Goal: Task Accomplishment & Management: Use online tool/utility

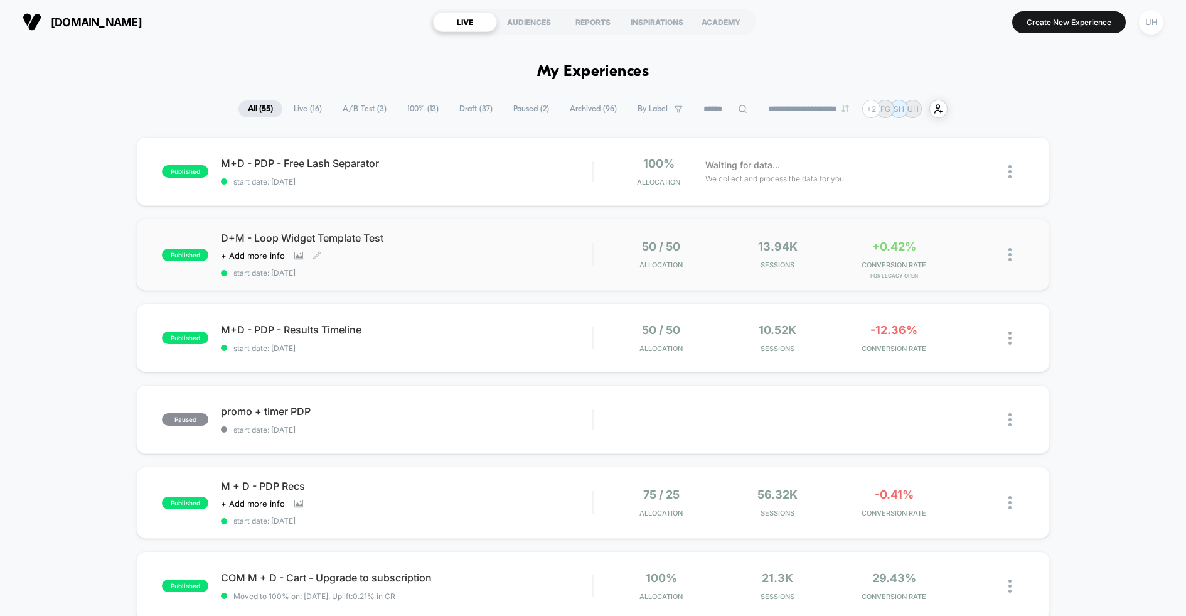
click at [527, 257] on div "D+M - Loop Widget Template Test Click to view images Click to edit experience d…" at bounding box center [407, 255] width 372 height 46
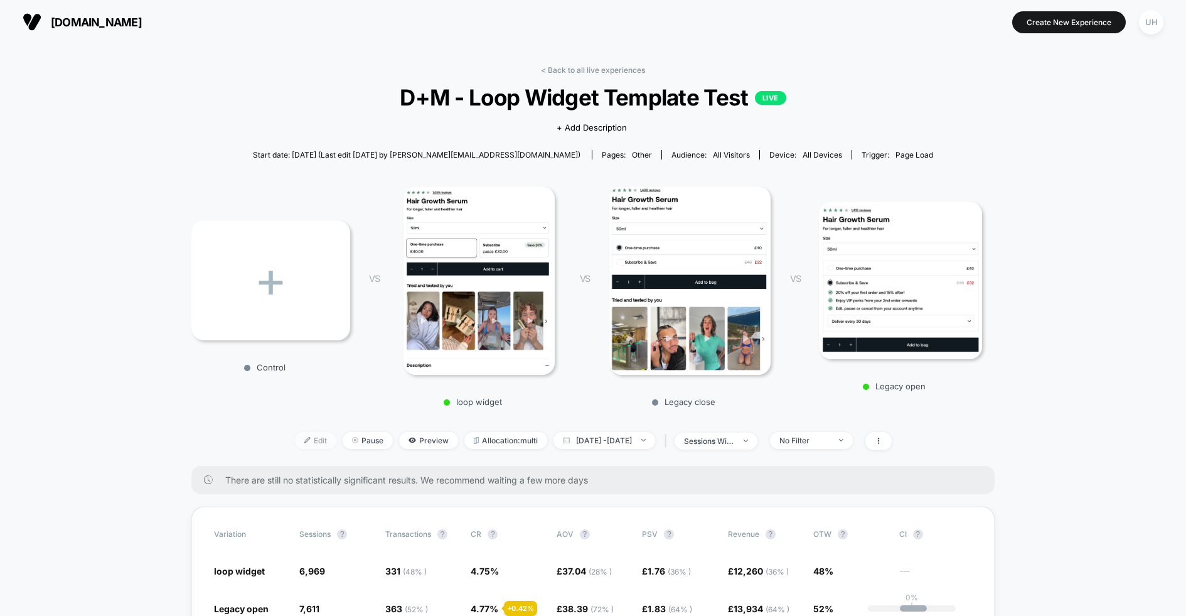
click at [306, 436] on span "Edit" at bounding box center [315, 440] width 41 height 17
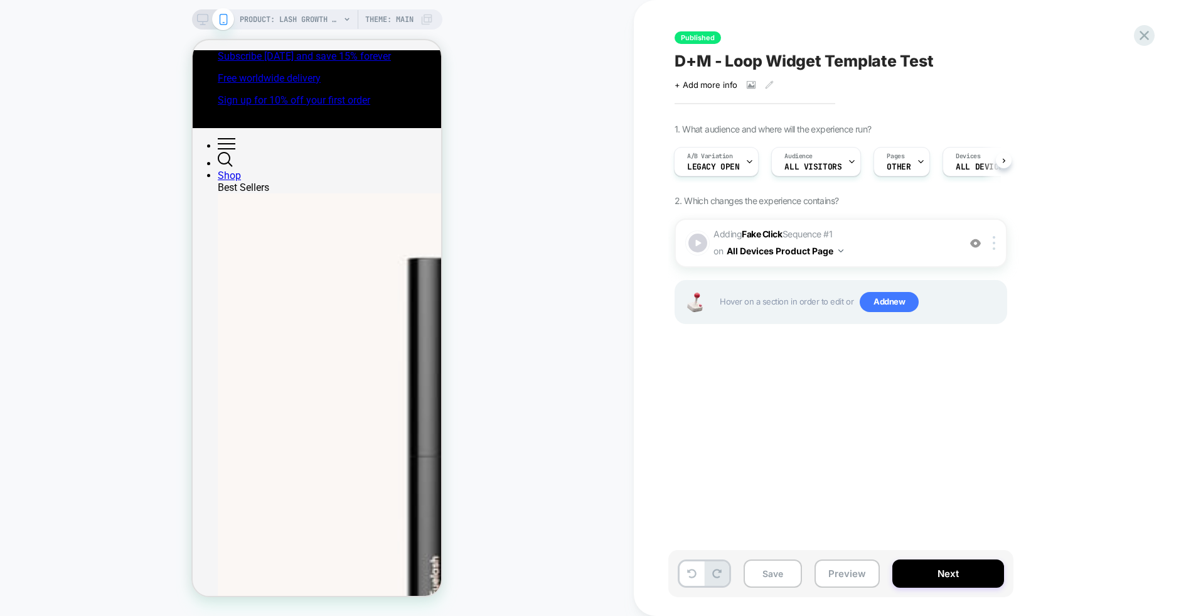
click at [0, 0] on icon at bounding box center [0, 0] width 0 height 0
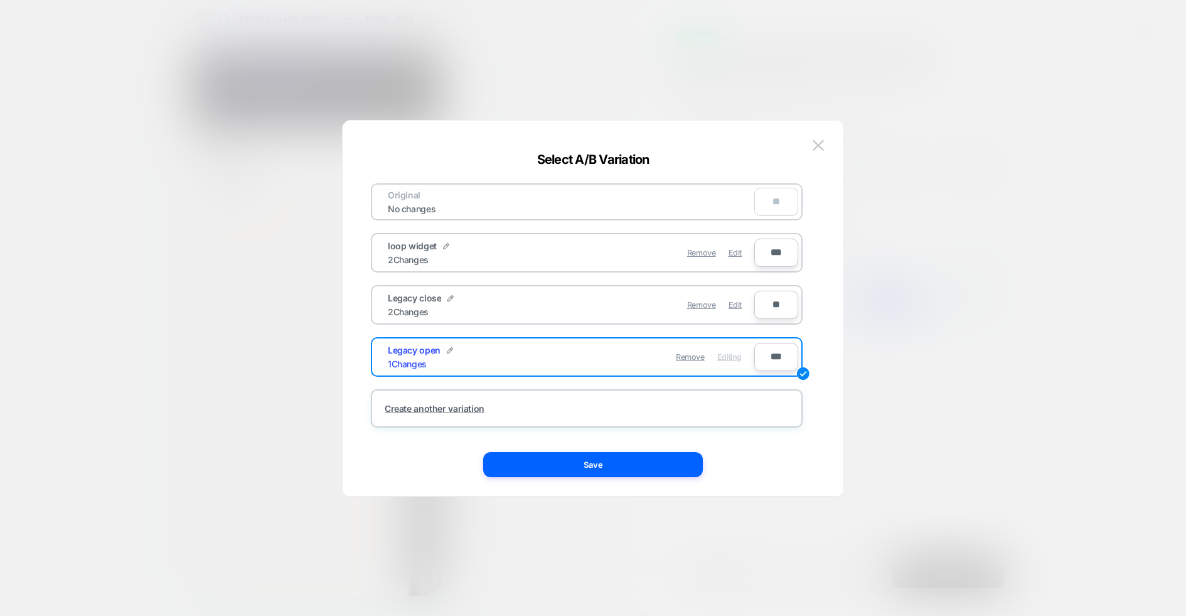
click at [426, 254] on div "2 Changes" at bounding box center [408, 259] width 41 height 11
click at [0, 0] on span "loop widget" at bounding box center [0, 0] width 0 height 0
click at [424, 258] on div "2 Changes" at bounding box center [408, 259] width 41 height 11
click at [0, 0] on div "Edit" at bounding box center [0, 0] width 0 height 0
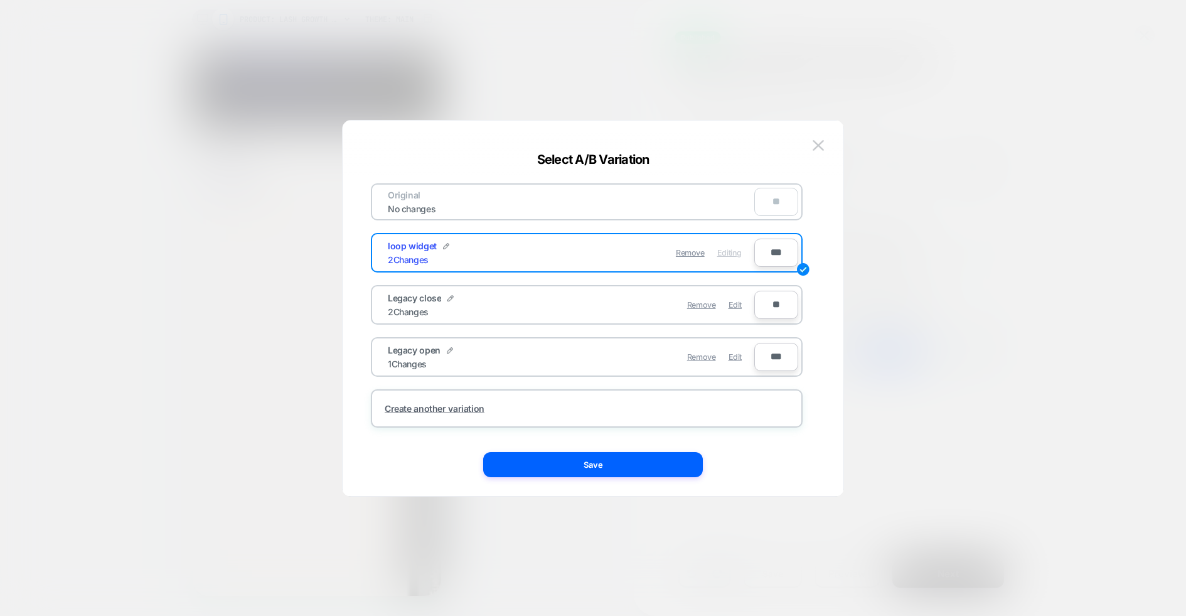
click at [724, 253] on span "Editing" at bounding box center [729, 252] width 24 height 9
click at [545, 252] on div "loop widget 2 Changes" at bounding box center [479, 252] width 183 height 24
click at [409, 255] on div "2 Changes" at bounding box center [408, 259] width 41 height 11
click at [0, 0] on span "loop widget" at bounding box center [0, 0] width 0 height 0
click at [820, 144] on img at bounding box center [818, 145] width 11 height 11
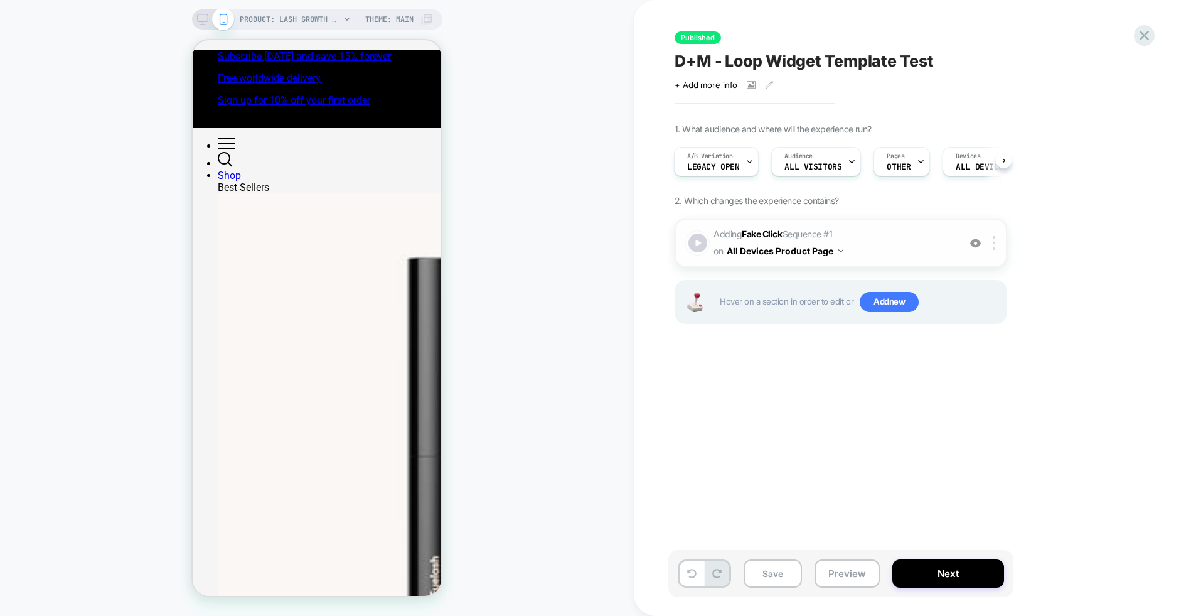
click at [837, 252] on button "All Devices Product Page" at bounding box center [785, 251] width 117 height 18
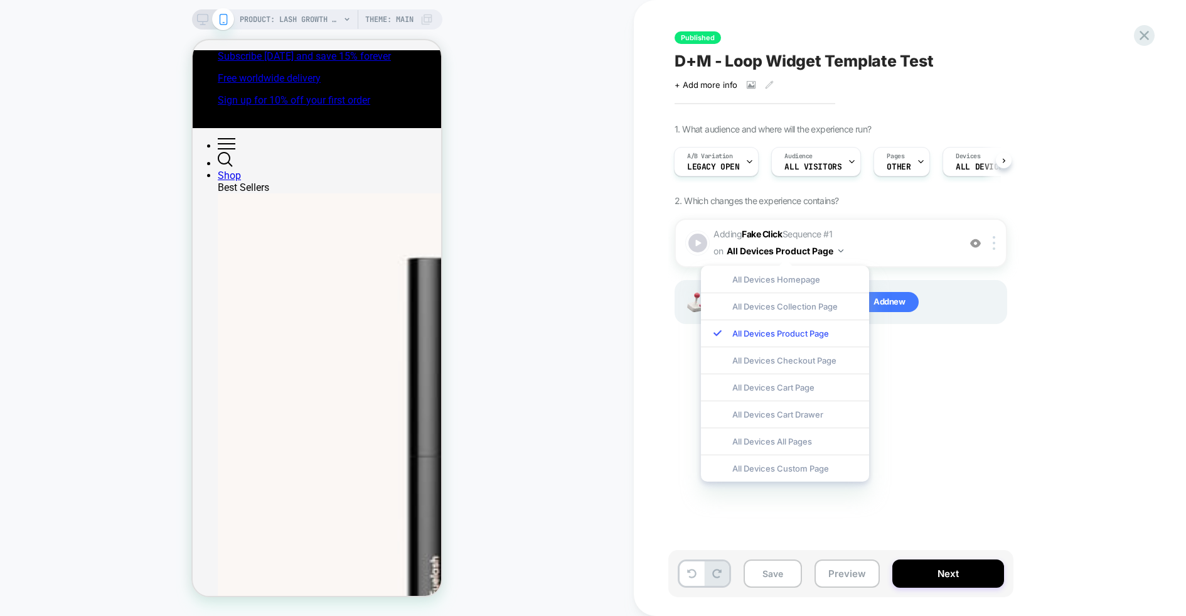
click at [1116, 246] on div "1. What audience and where will the experience run? A/B Variation Legacy open A…" at bounding box center [904, 240] width 458 height 232
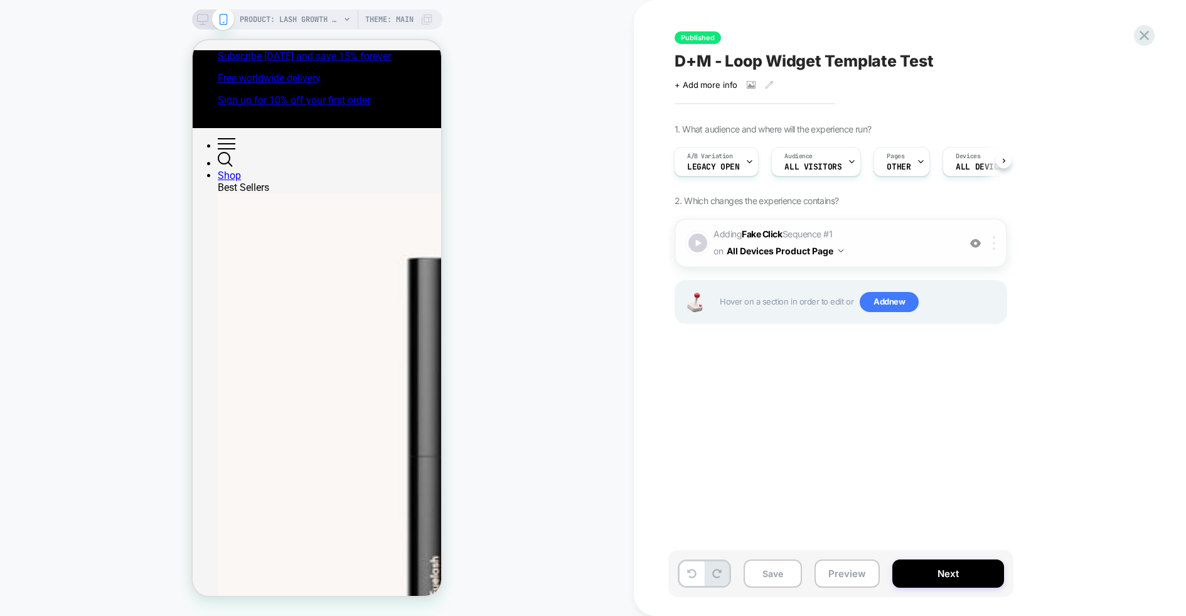
click at [997, 245] on div at bounding box center [996, 243] width 21 height 14
click at [1040, 216] on div "1. What audience and where will the experience run? A/B Variation Legacy open A…" at bounding box center [904, 240] width 458 height 232
click at [0, 0] on icon at bounding box center [0, 0] width 0 height 0
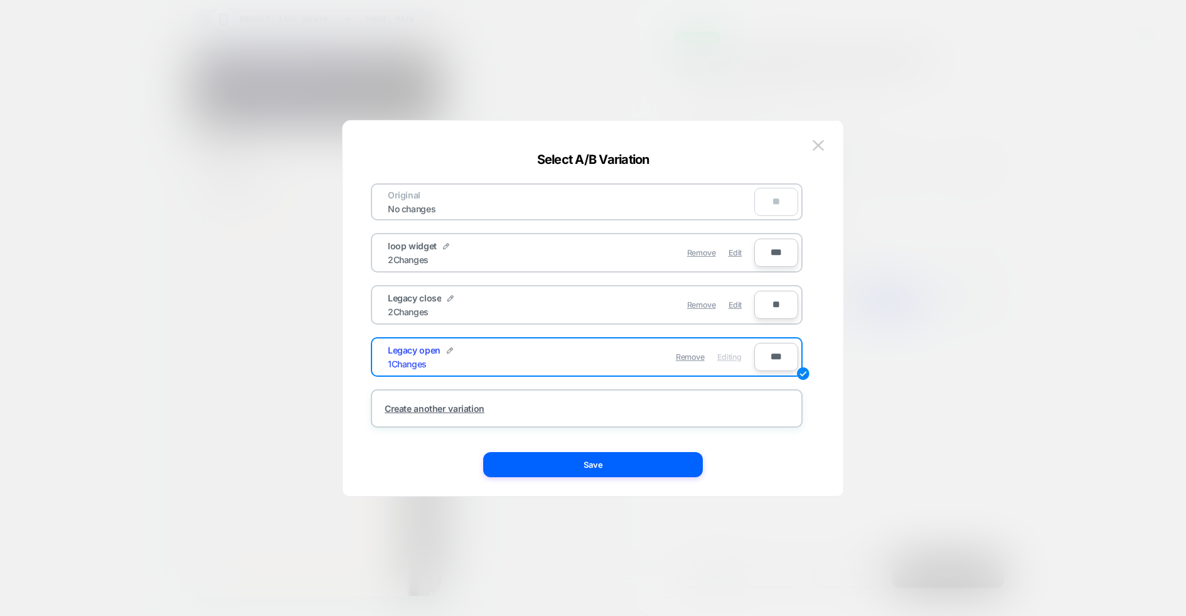
click at [622, 258] on div "Remove Edit" at bounding box center [659, 252] width 177 height 24
click at [618, 251] on div "Remove Edit" at bounding box center [659, 252] width 177 height 24
click at [0, 0] on span "Edit" at bounding box center [0, 0] width 0 height 0
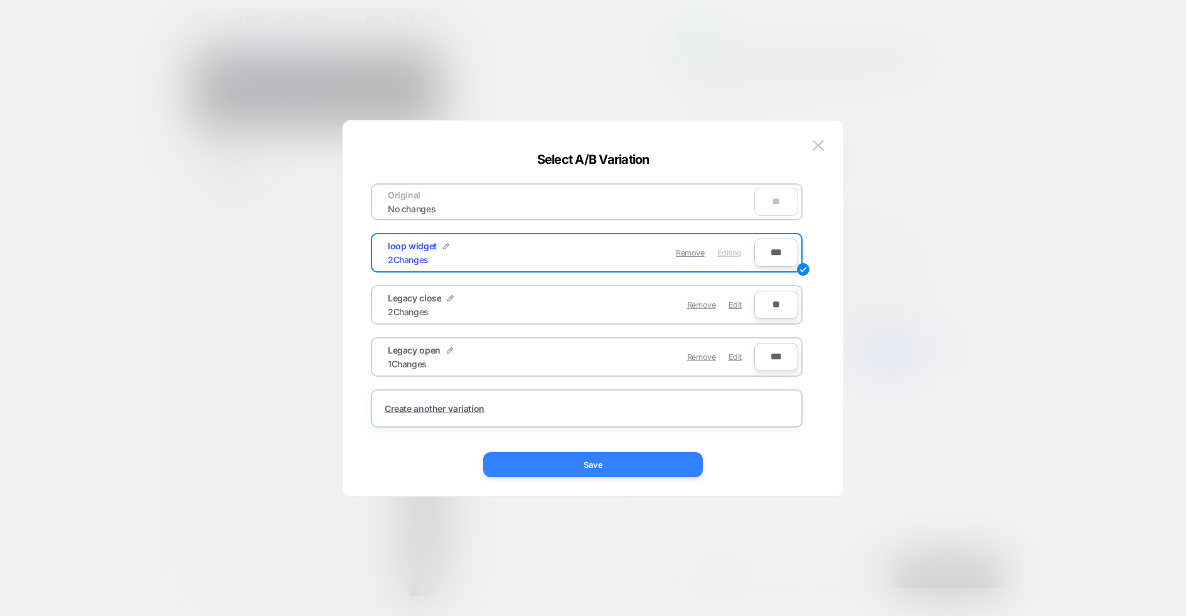
click at [249, 66] on button "Save" at bounding box center [136, 60] width 223 height 12
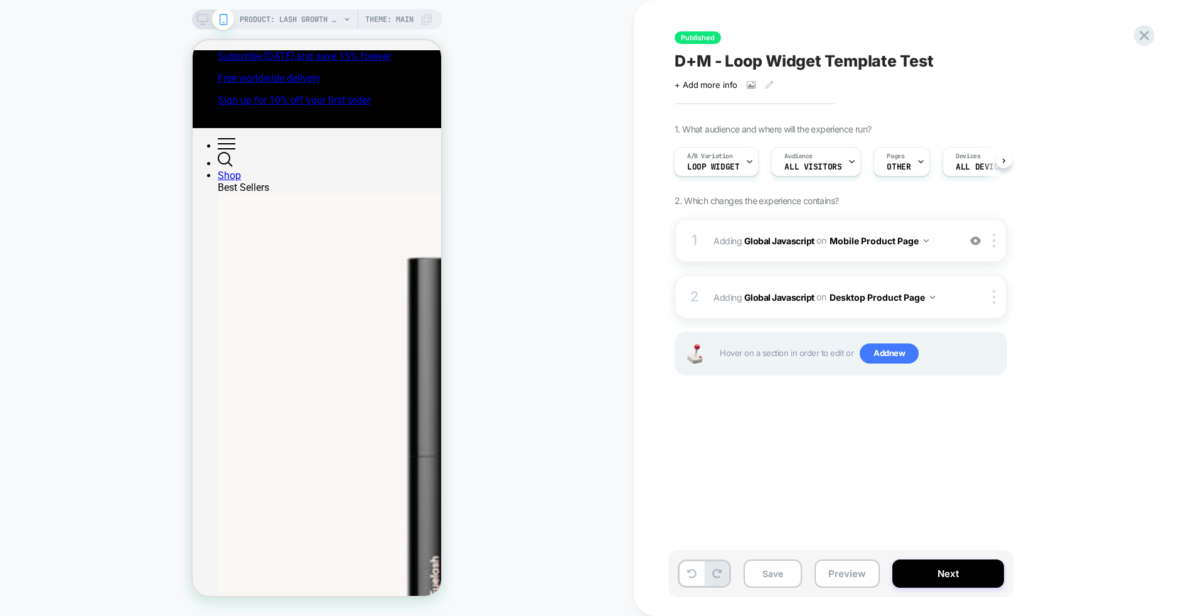
click at [925, 239] on img at bounding box center [926, 240] width 5 height 3
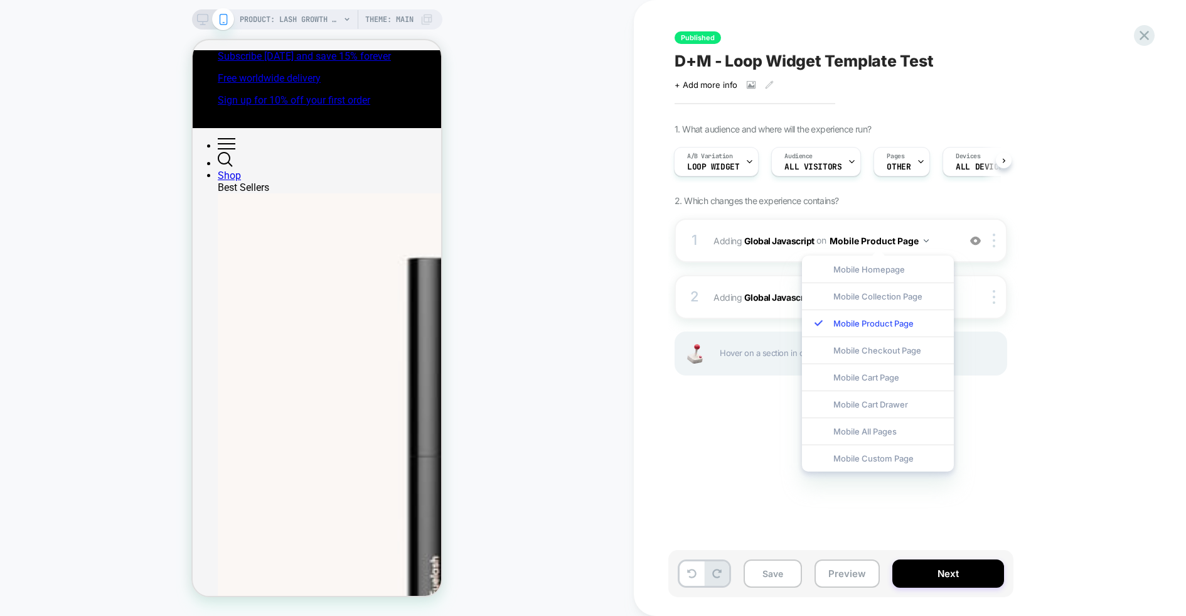
click at [1064, 292] on div "1. What audience and where will the experience run? A/B Variation loop widget A…" at bounding box center [904, 265] width 458 height 283
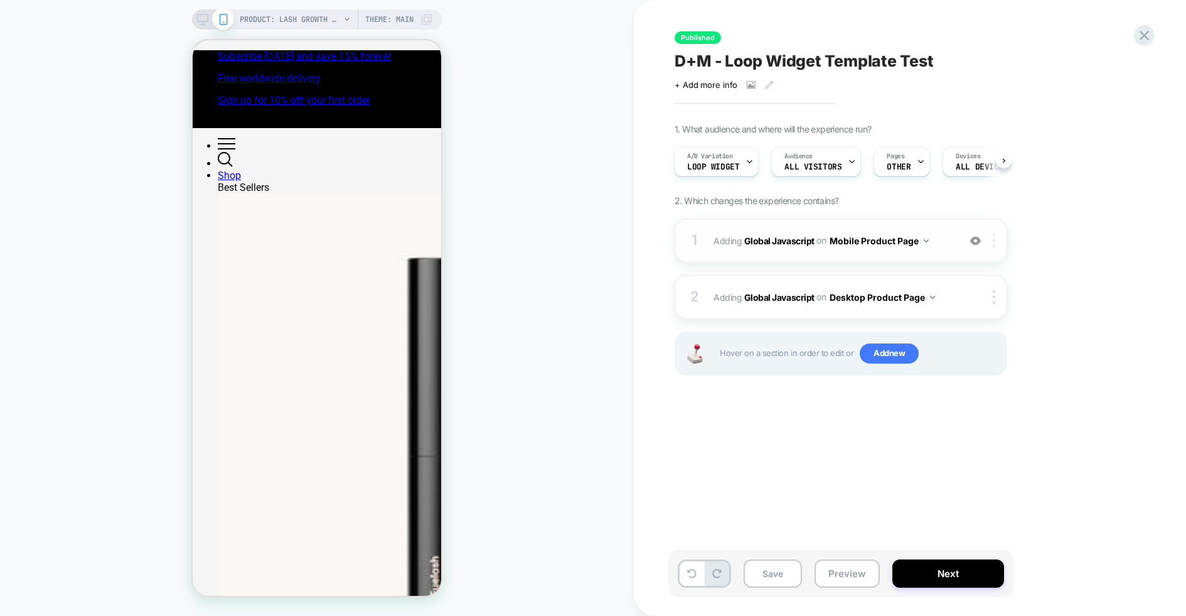
click at [997, 238] on div at bounding box center [996, 240] width 21 height 14
click at [997, 241] on div at bounding box center [996, 240] width 21 height 14
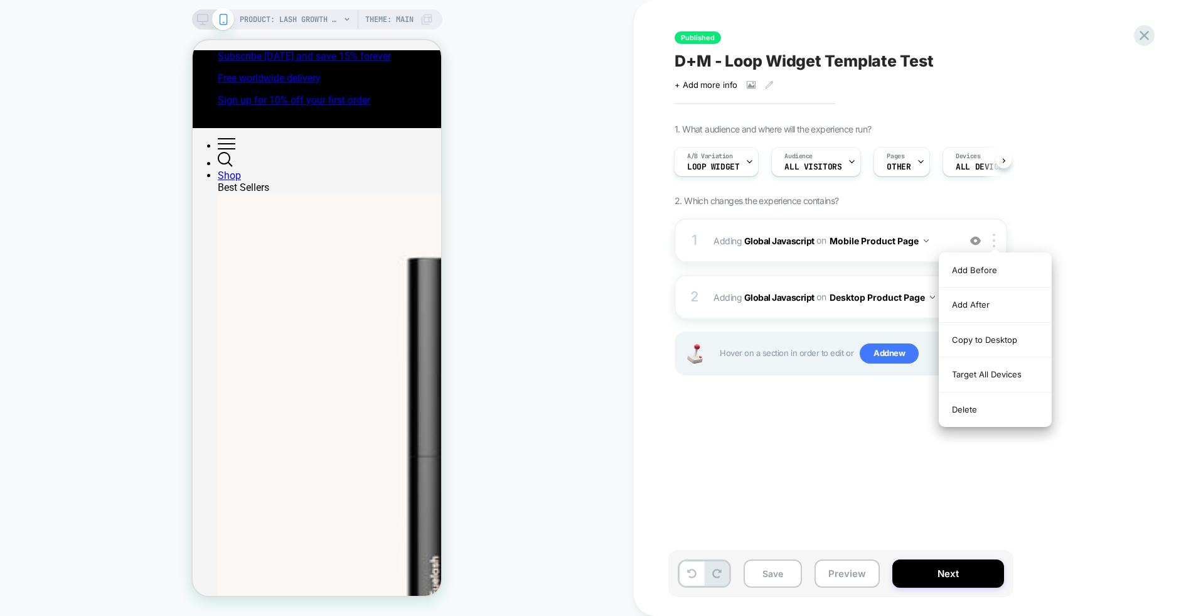
click at [1042, 217] on div "1. What audience and where will the experience run? A/B Variation loop widget A…" at bounding box center [904, 265] width 458 height 283
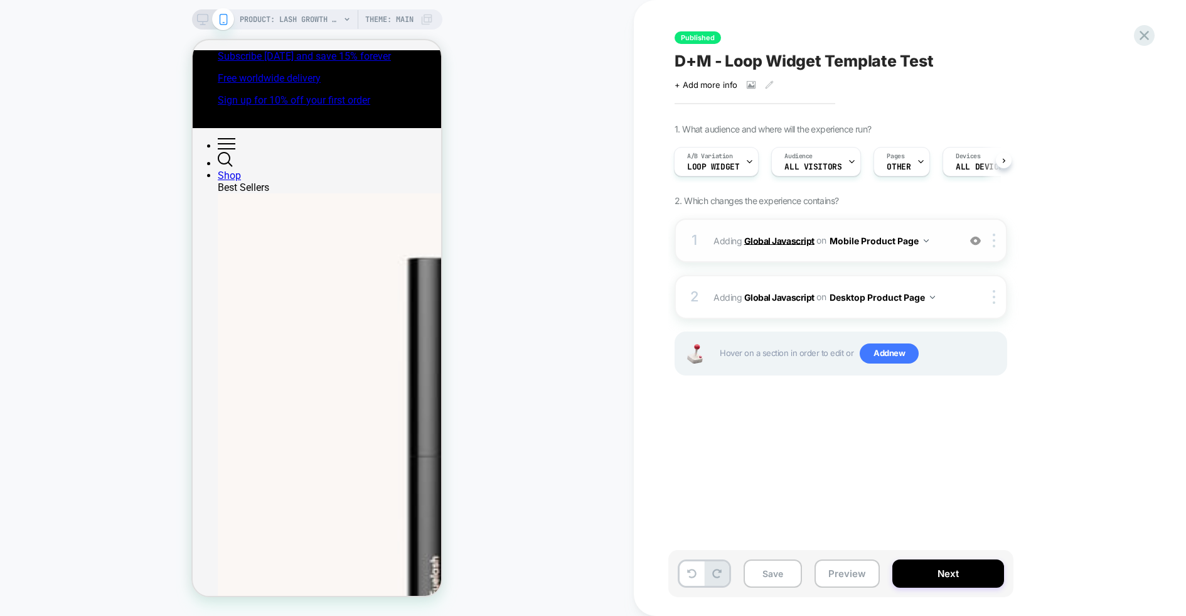
click at [776, 237] on b "Global Javascript" at bounding box center [779, 240] width 70 height 11
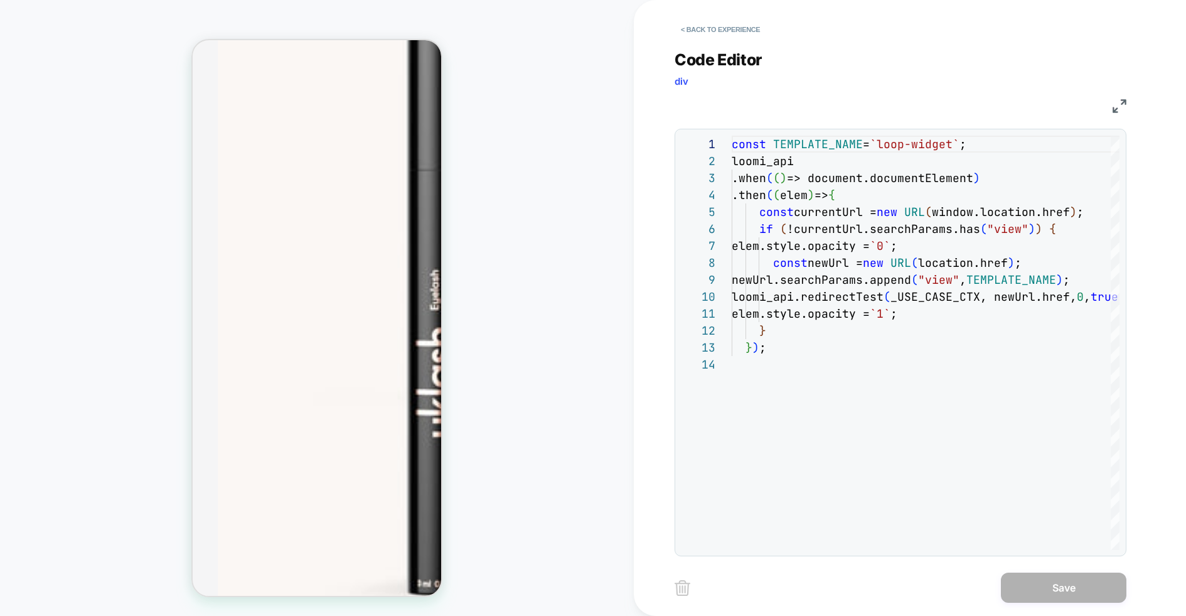
scroll to position [349, 0]
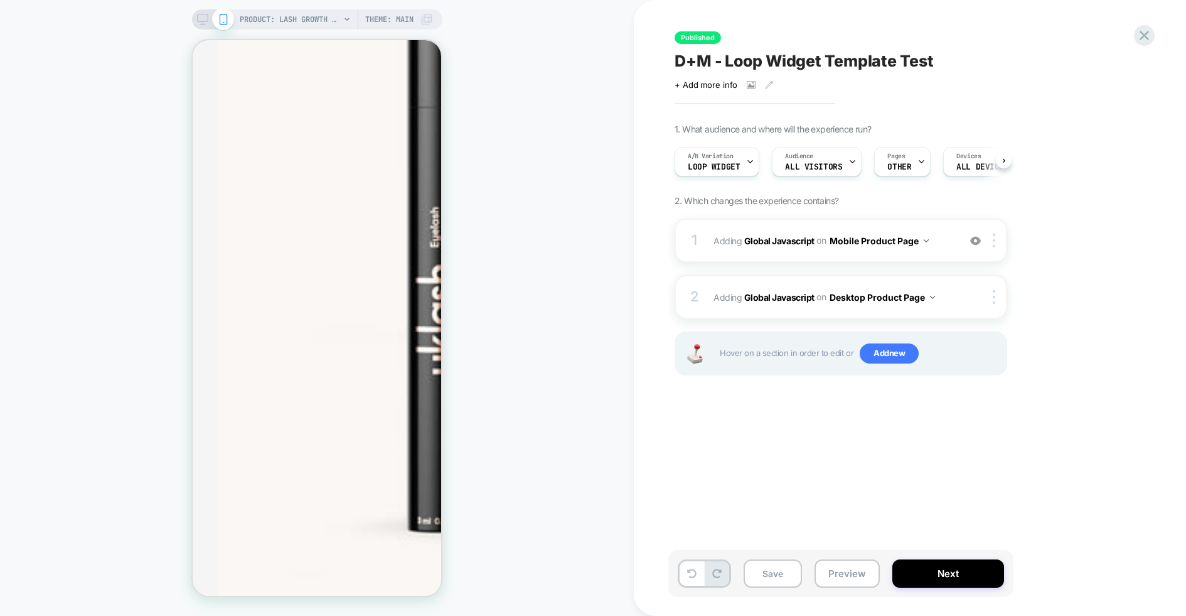
scroll to position [0, 1]
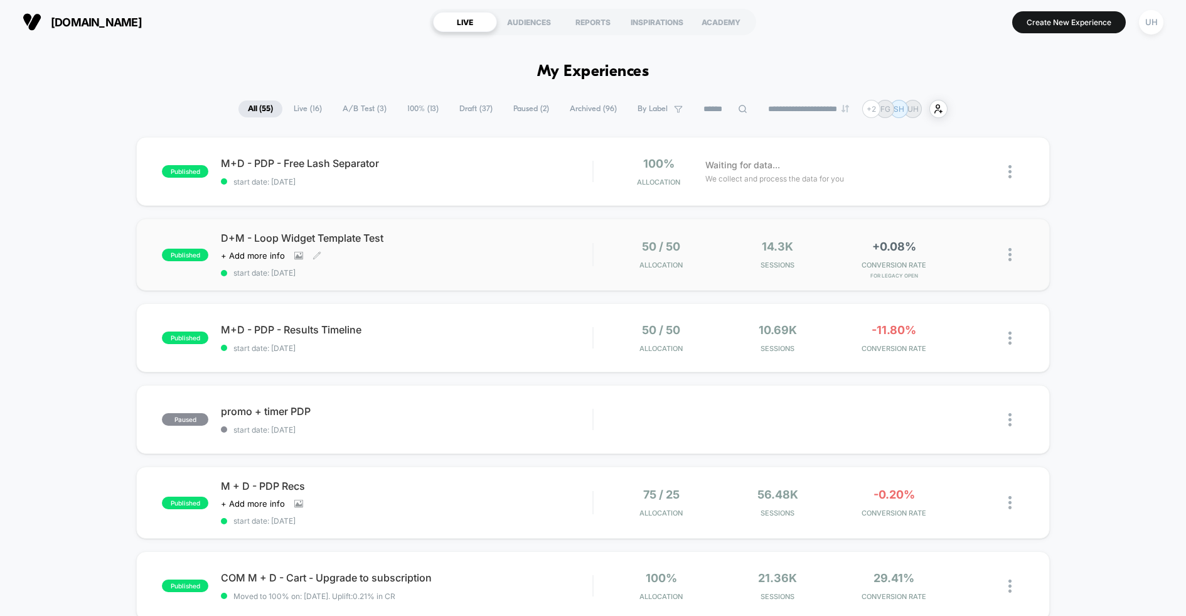
click at [565, 252] on div "D+M - Loop Widget Template Test Click to view images Click to edit experience d…" at bounding box center [407, 255] width 372 height 46
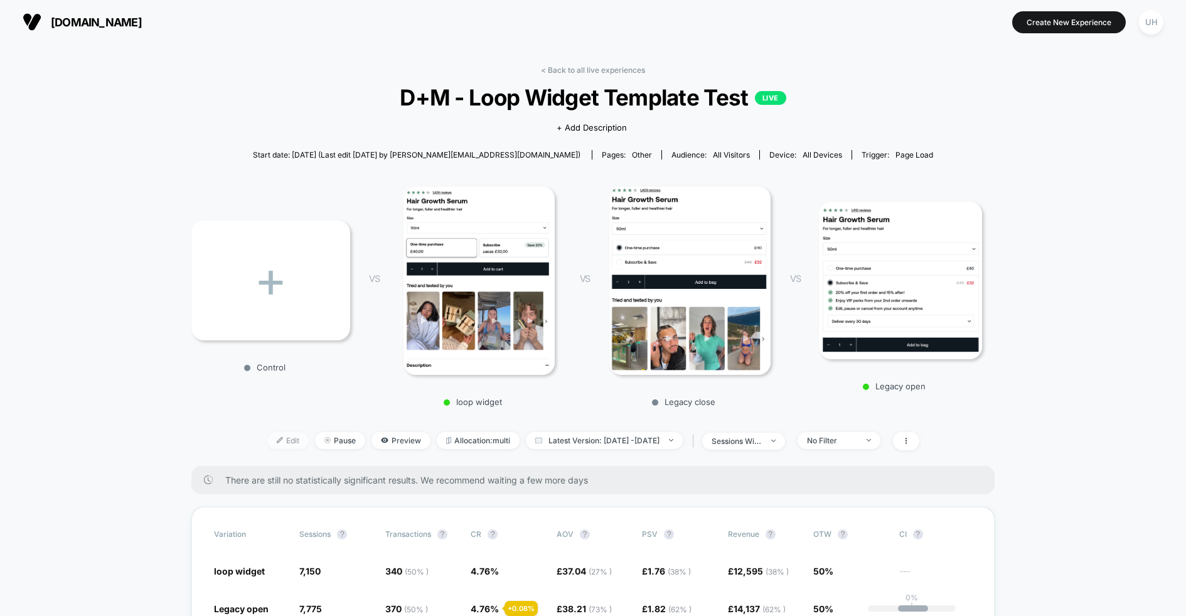
click at [267, 443] on span "Edit" at bounding box center [287, 440] width 41 height 17
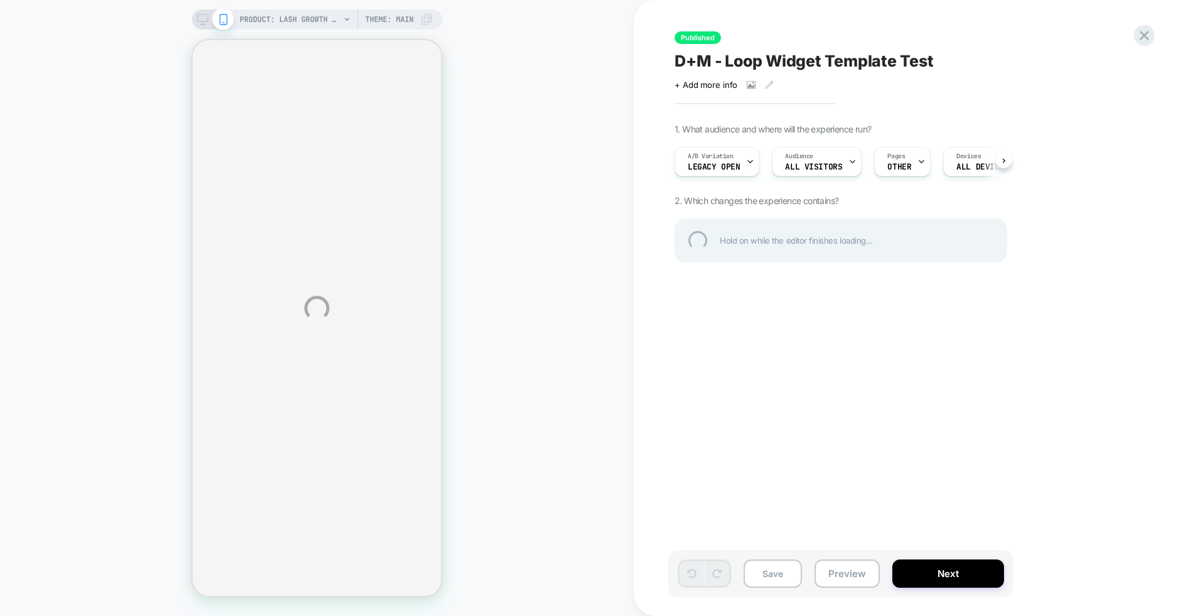
click at [726, 169] on div "PRODUCT: Lash Growth Serum [eyelash] PRODUCT: Lash Growth Serum [eyelash] Theme…" at bounding box center [593, 308] width 1186 height 616
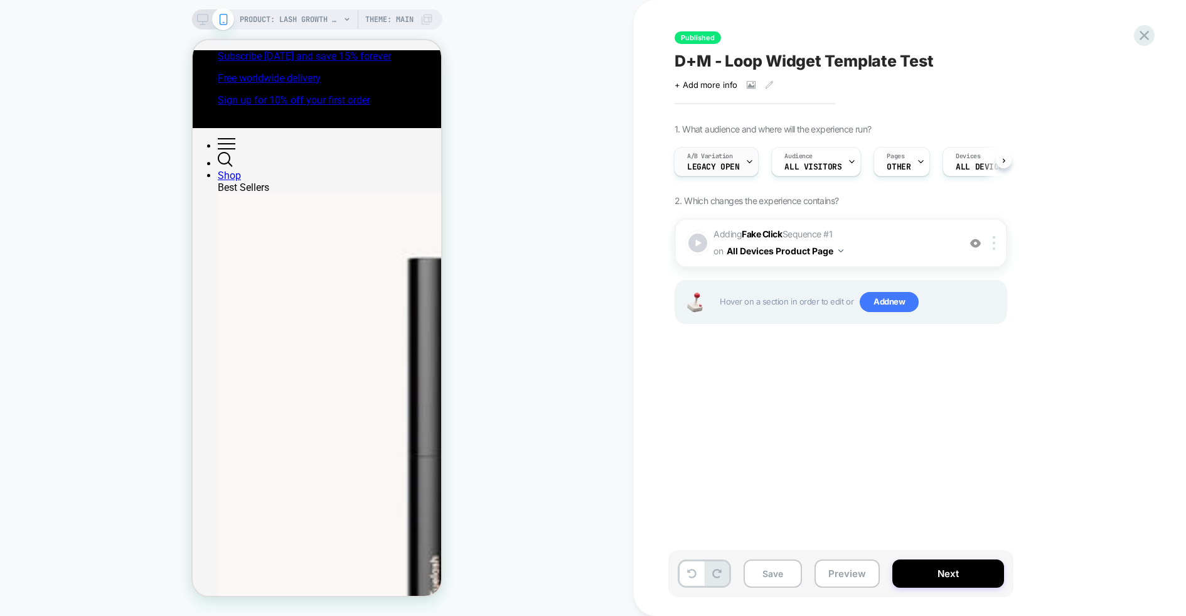
click at [741, 163] on div "A/B Variation Legacy open" at bounding box center [713, 161] width 77 height 28
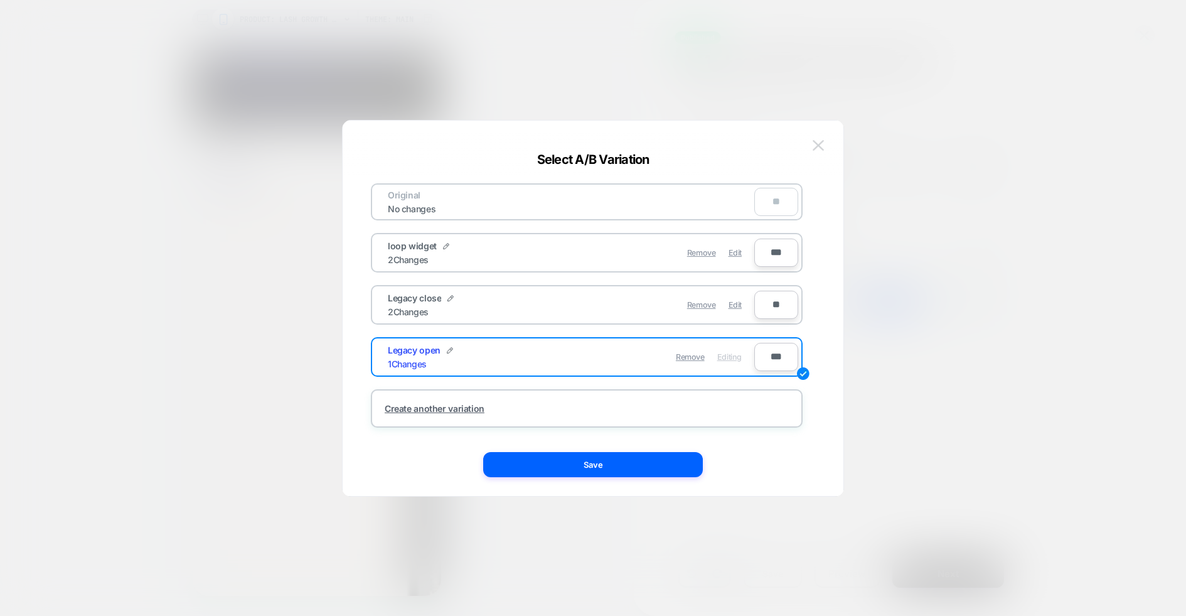
click at [818, 140] on img at bounding box center [818, 145] width 11 height 11
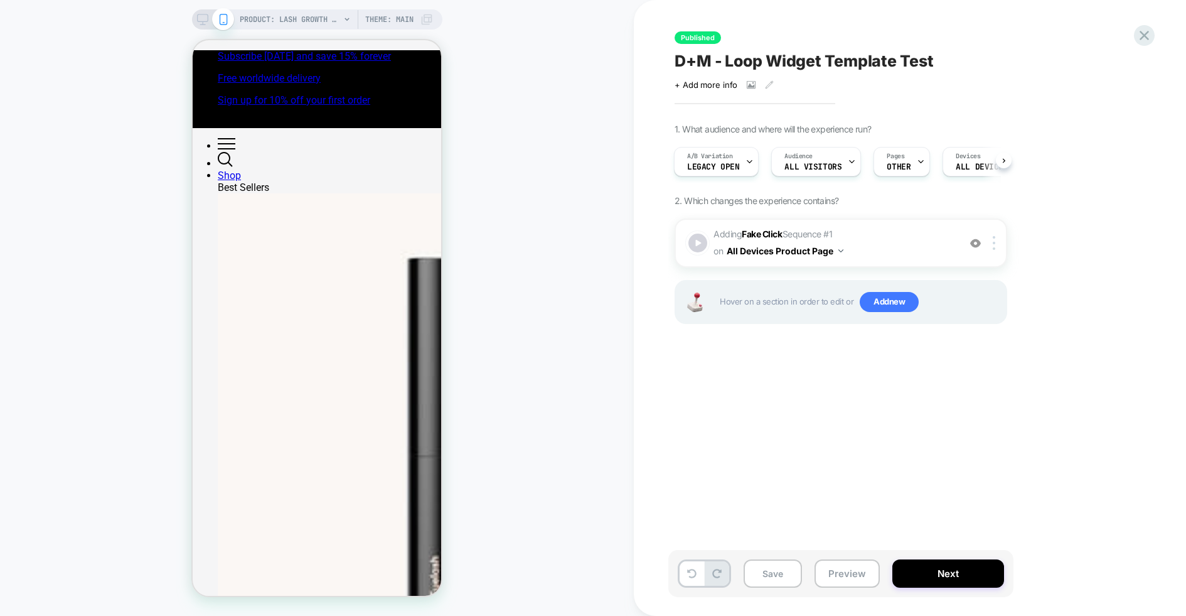
click at [0, 0] on div "Published D+M - Loop Widget Template Test Click to view images Click to edit ex…" at bounding box center [0, 0] width 0 height 0
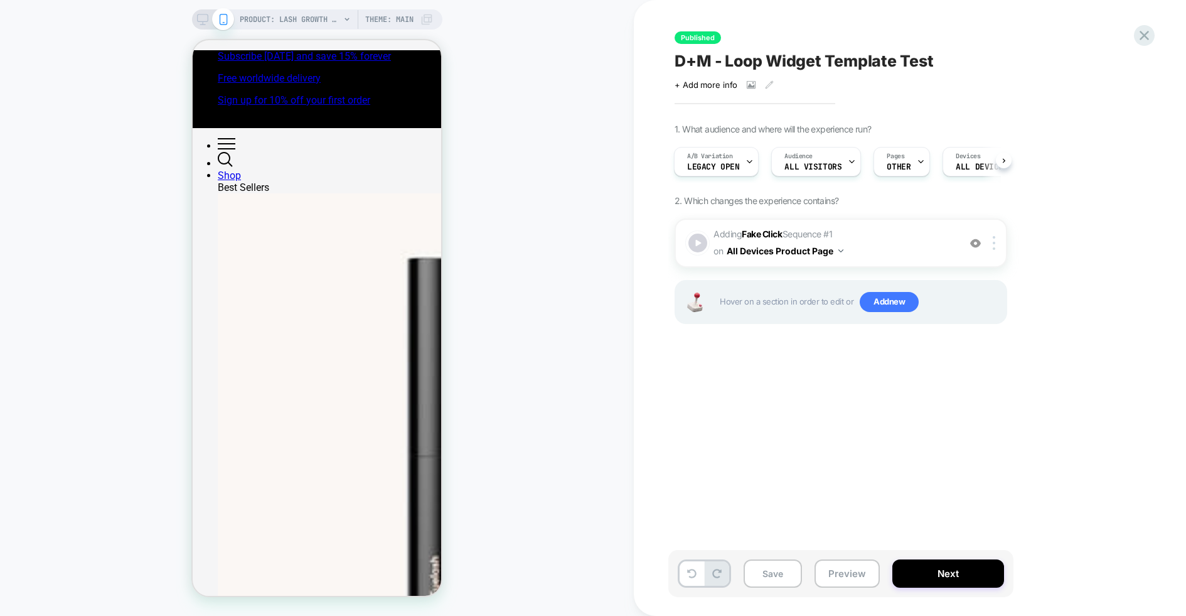
click at [0, 0] on div "Published D+M - Loop Widget Template Test Click to view images Click to edit ex…" at bounding box center [0, 0] width 0 height 0
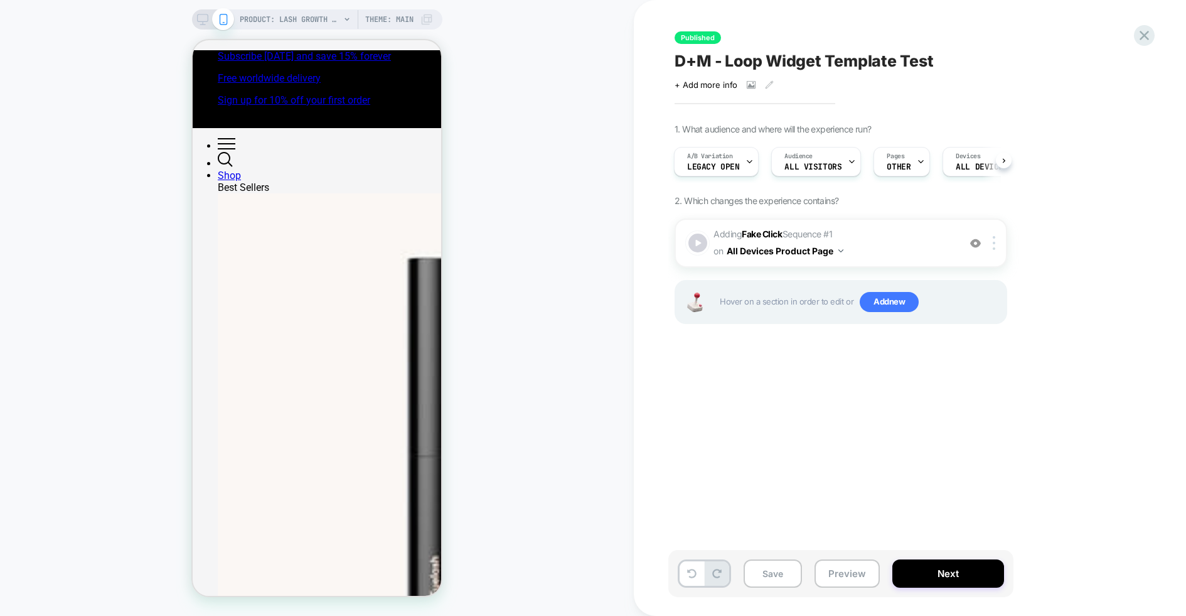
click at [0, 0] on div "Published D+M - Loop Widget Template Test Click to view images Click to edit ex…" at bounding box center [0, 0] width 0 height 0
click at [0, 0] on div "A/B Variation Legacy open" at bounding box center [0, 0] width 0 height 0
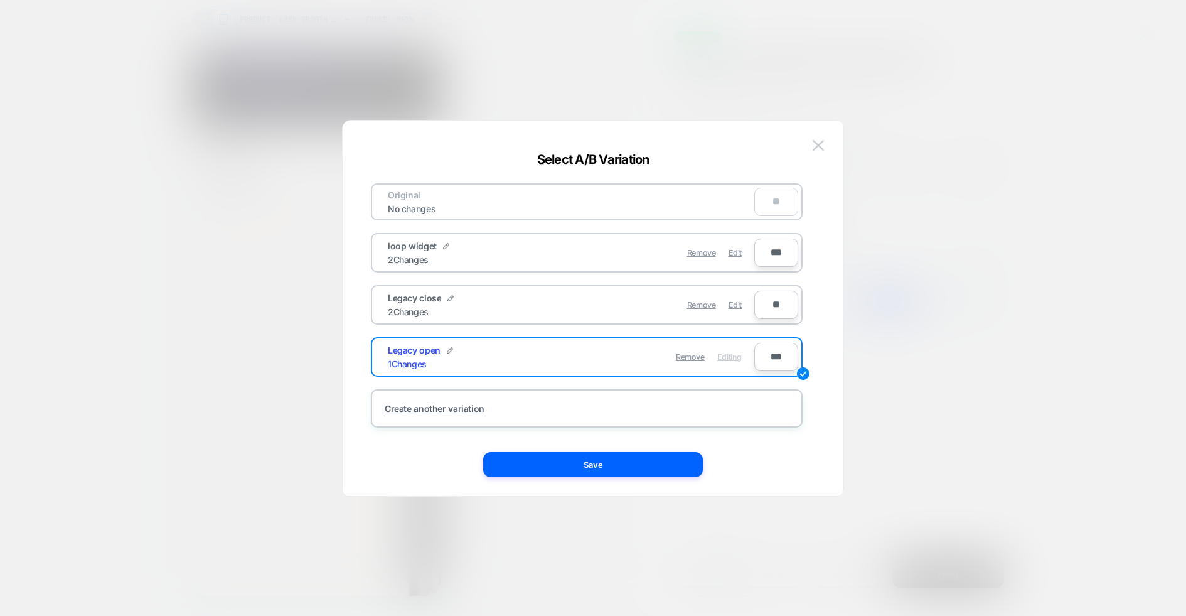
click at [550, 254] on div "loop widget 2 Changes" at bounding box center [479, 252] width 183 height 24
click at [739, 254] on span "Edit" at bounding box center [735, 252] width 13 height 9
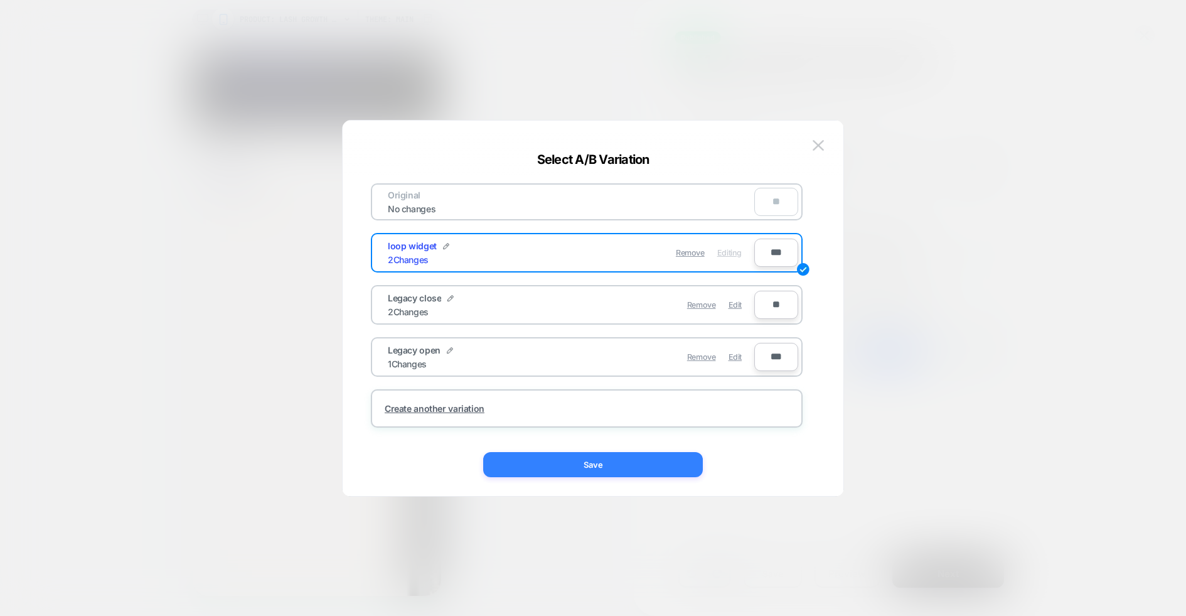
click at [608, 468] on button "Save" at bounding box center [593, 464] width 220 height 25
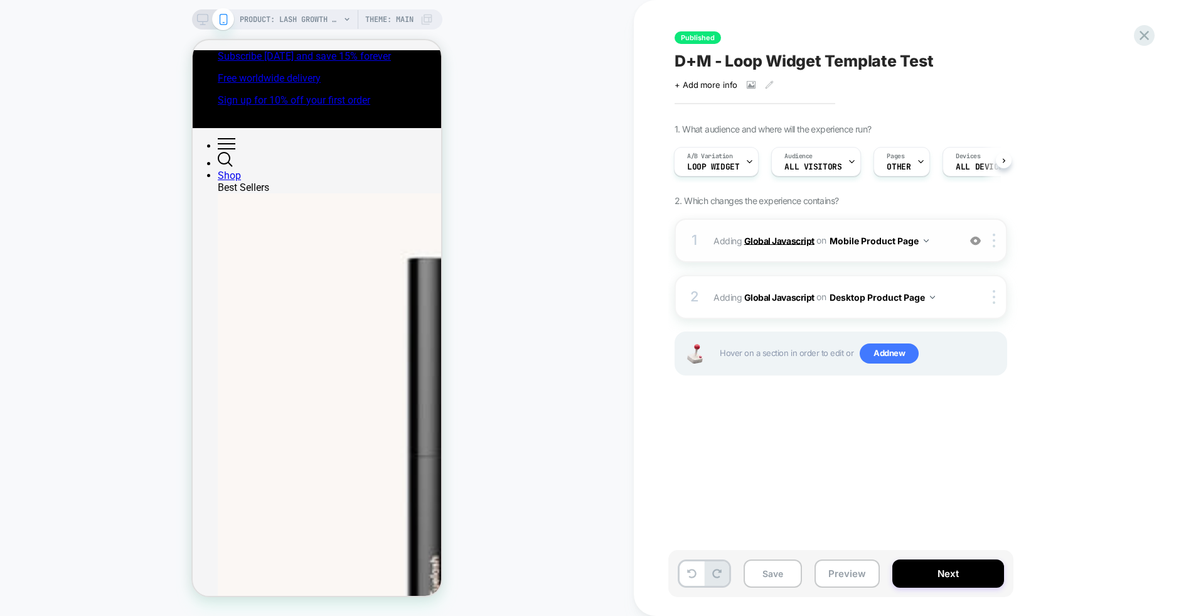
click at [801, 238] on b "Global Javascript" at bounding box center [779, 240] width 70 height 11
